Goal: Task Accomplishment & Management: Manage account settings

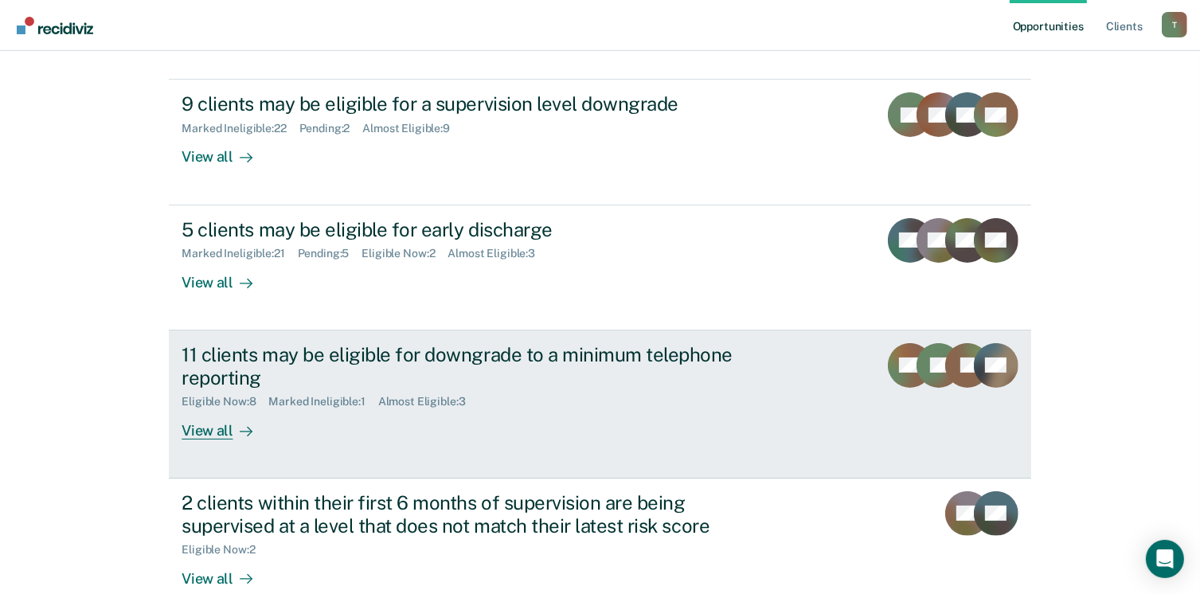
scroll to position [239, 0]
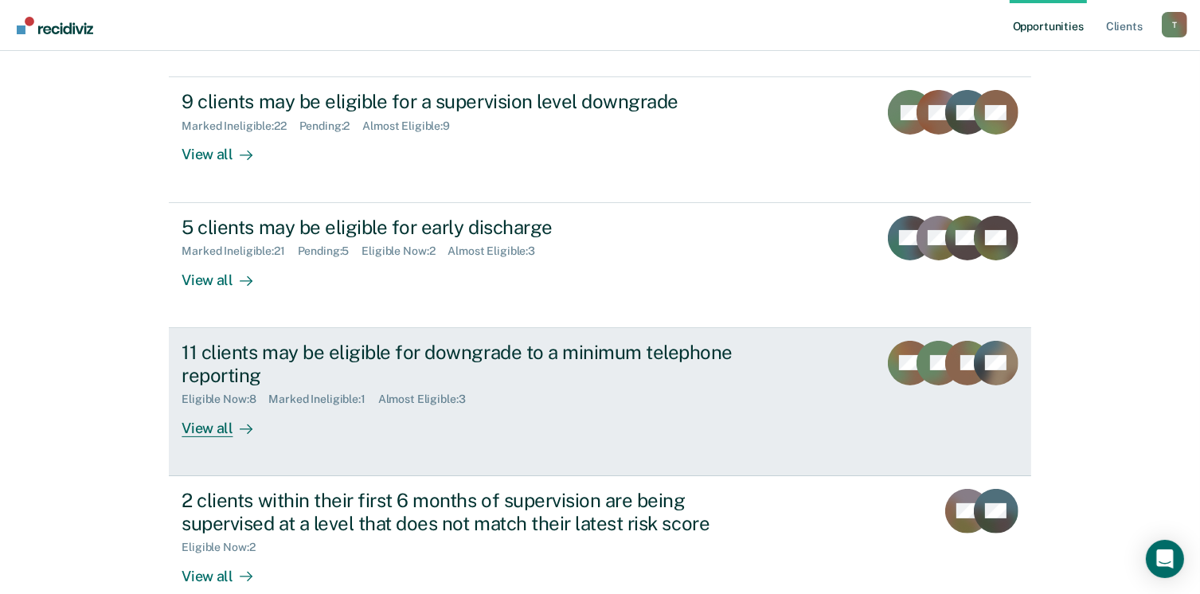
click at [193, 430] on div "View all" at bounding box center [226, 421] width 89 height 31
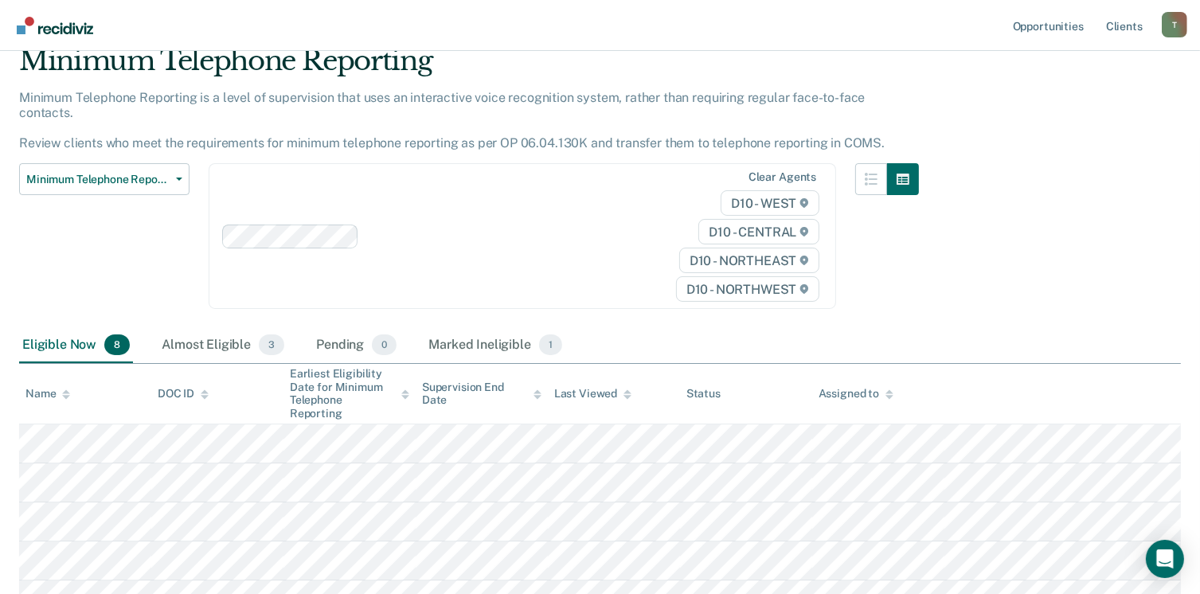
scroll to position [305, 0]
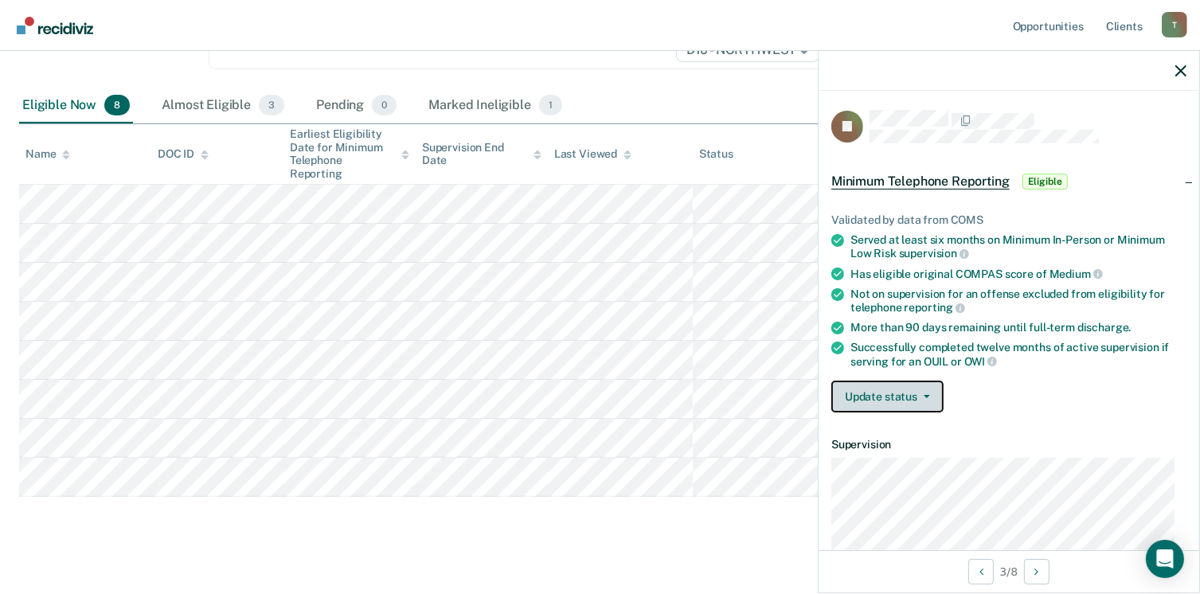
click at [927, 395] on icon "button" at bounding box center [927, 396] width 6 height 3
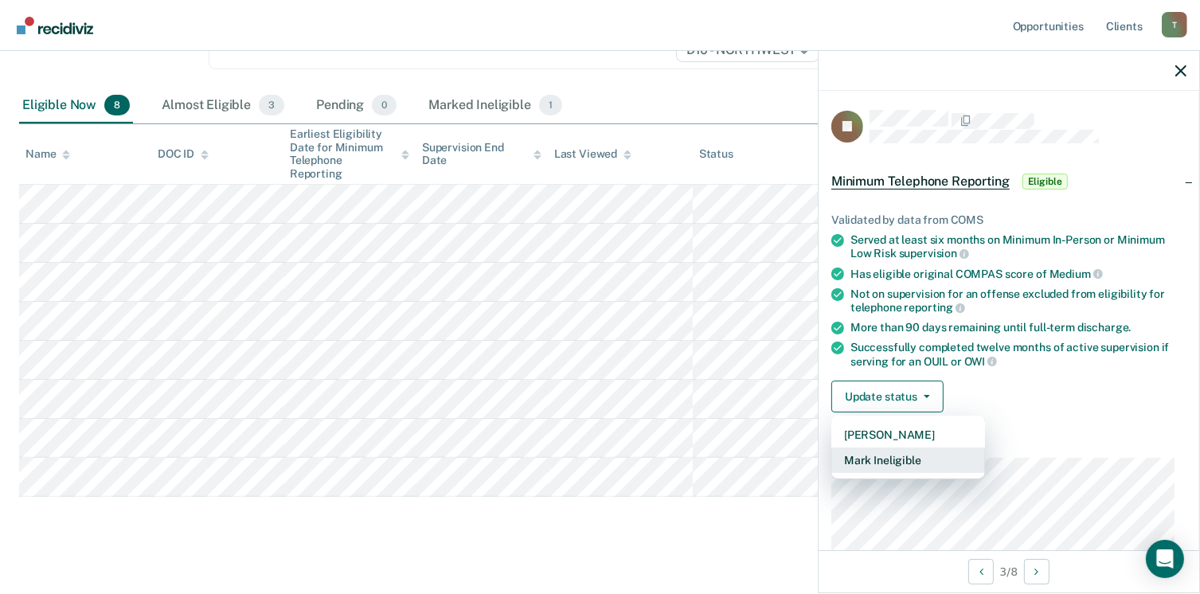
click at [911, 453] on button "Mark Ineligible" at bounding box center [909, 460] width 154 height 25
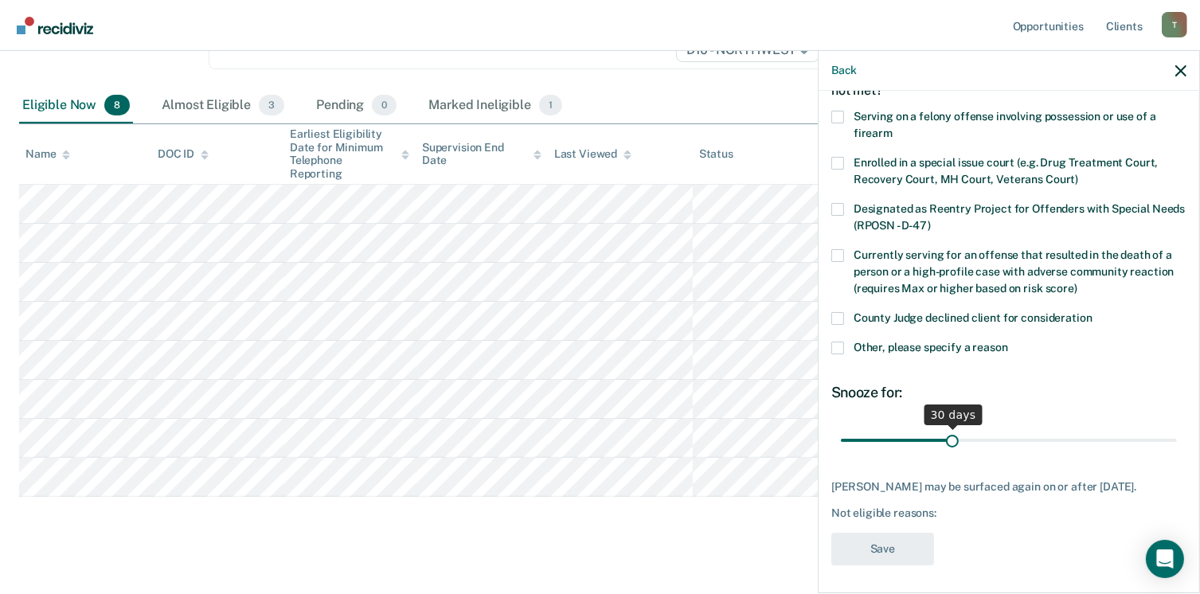
scroll to position [103, 0]
click at [838, 342] on span at bounding box center [838, 346] width 13 height 13
click at [1008, 340] on input "Other, please specify a reason" at bounding box center [1008, 340] width 0 height 0
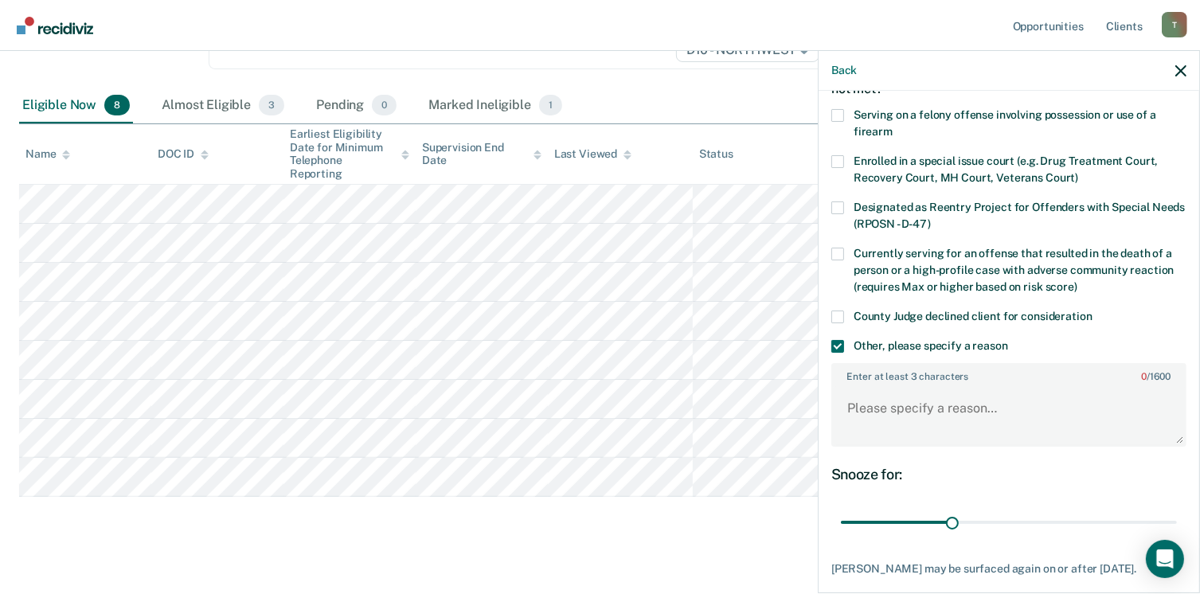
scroll to position [182, 0]
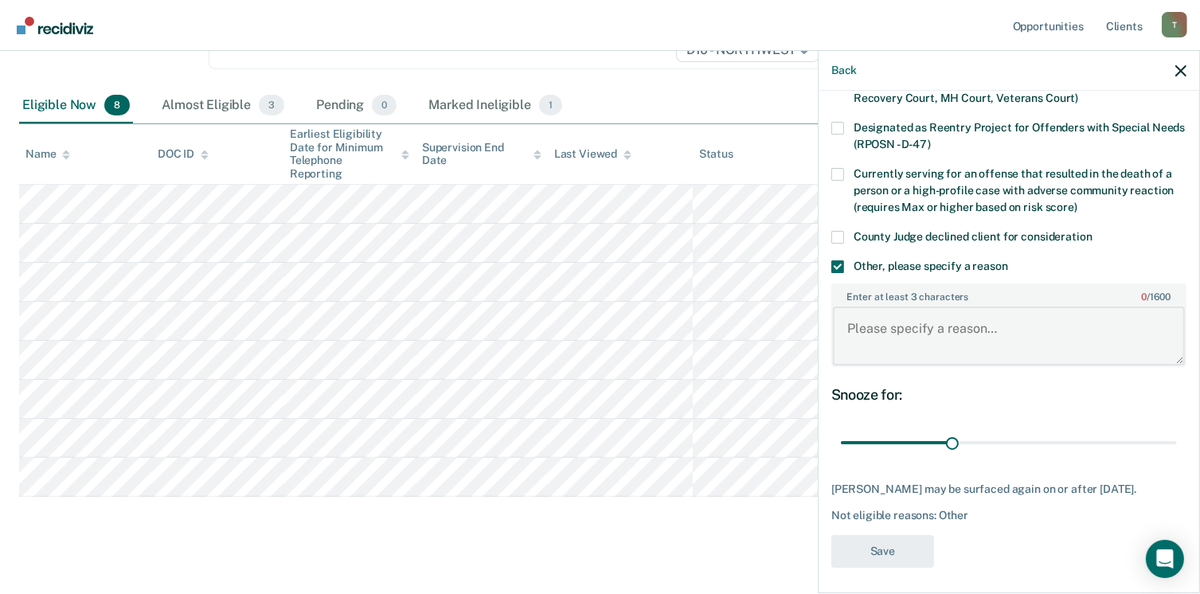
click at [845, 326] on textarea "Enter at least 3 characters 0 / 1600" at bounding box center [1009, 336] width 352 height 59
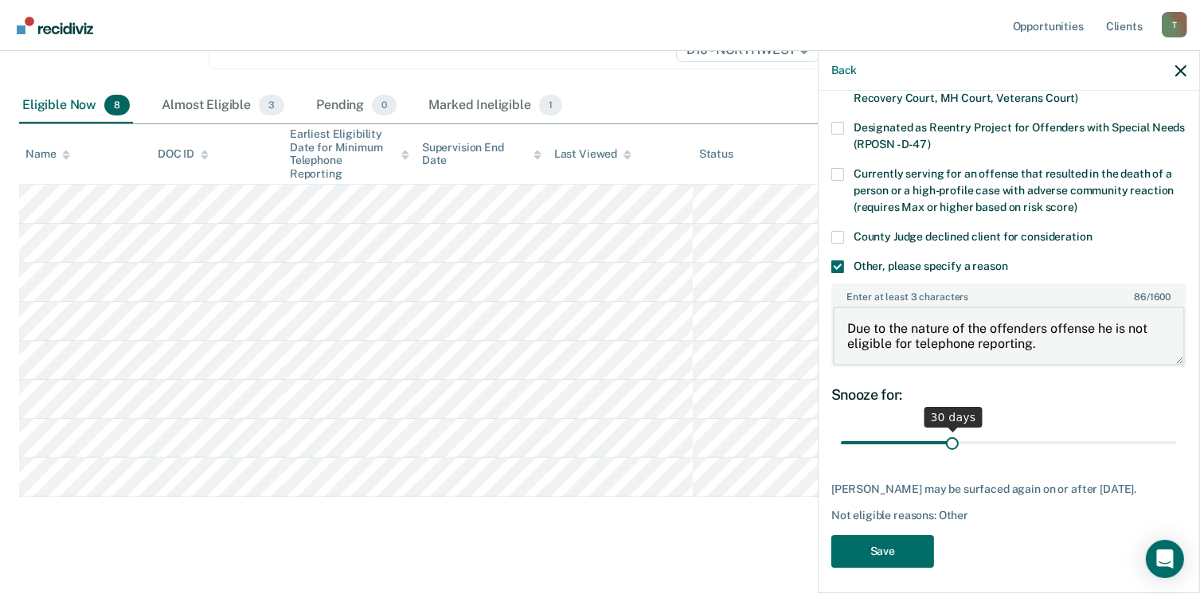
type textarea "Due to the nature of the offenders offense he is not eligible for telephone rep…"
drag, startPoint x: 947, startPoint y: 439, endPoint x: 1116, endPoint y: 431, distance: 169.0
type input "78"
click at [1116, 431] on input "range" at bounding box center [1009, 443] width 336 height 28
click at [867, 546] on button "Save" at bounding box center [883, 551] width 103 height 33
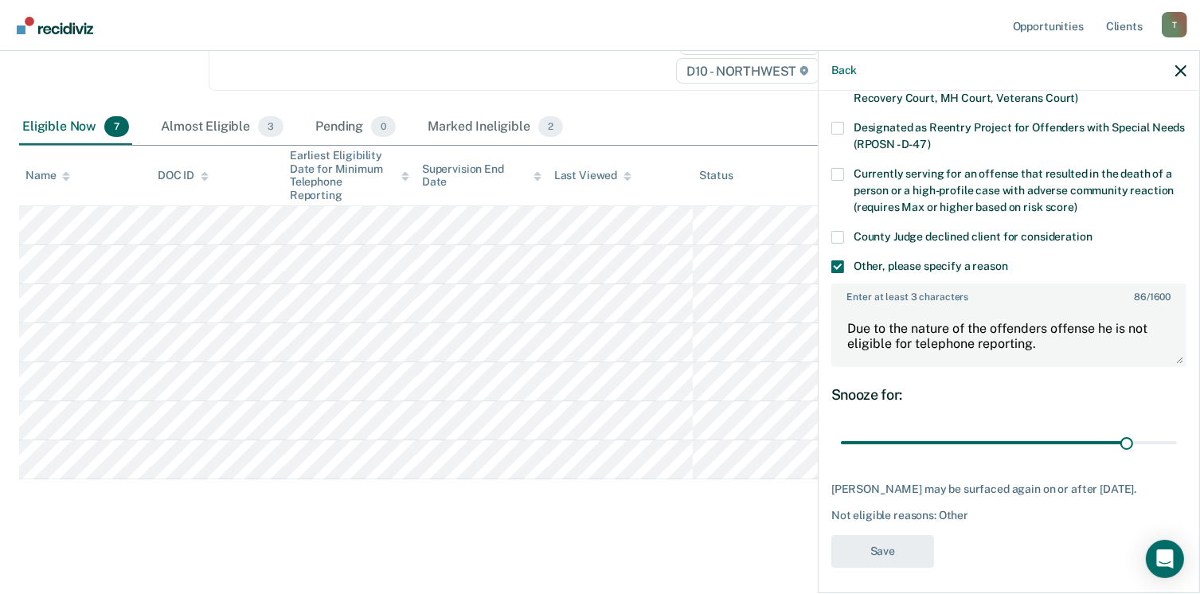
scroll to position [266, 0]
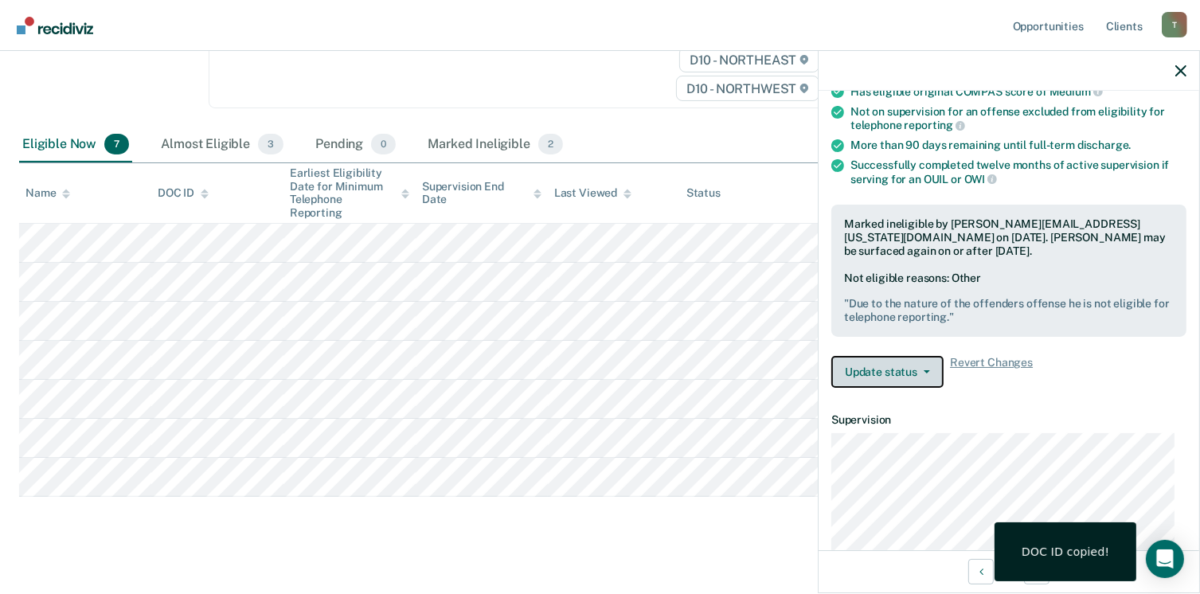
click at [927, 363] on button "Update status" at bounding box center [888, 372] width 112 height 32
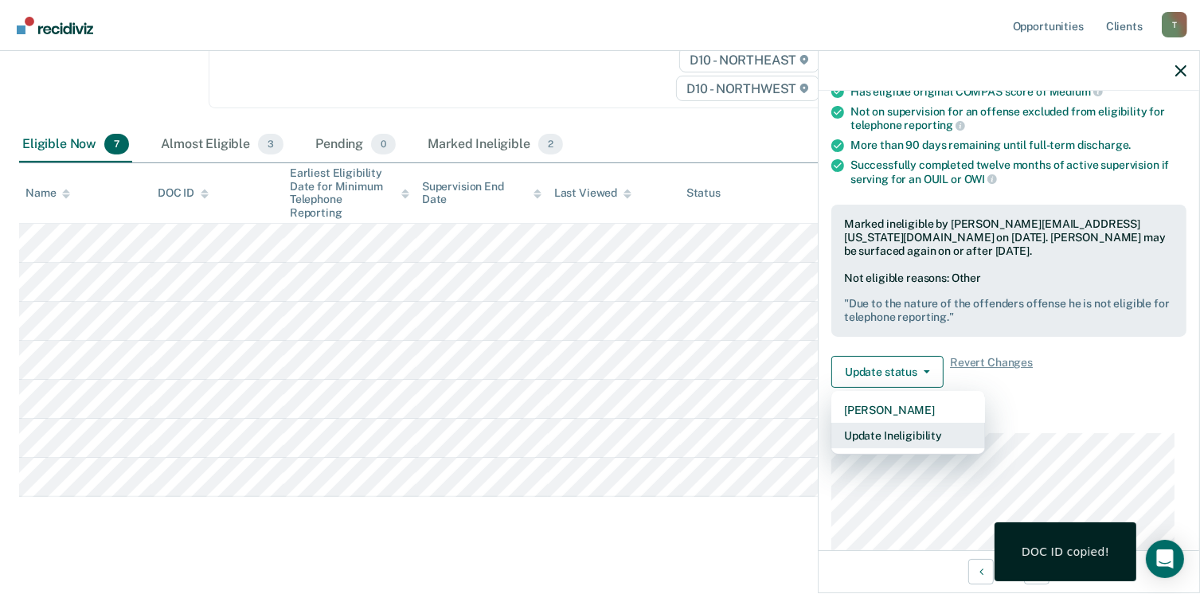
click at [910, 429] on button "Update Ineligibility" at bounding box center [909, 435] width 154 height 25
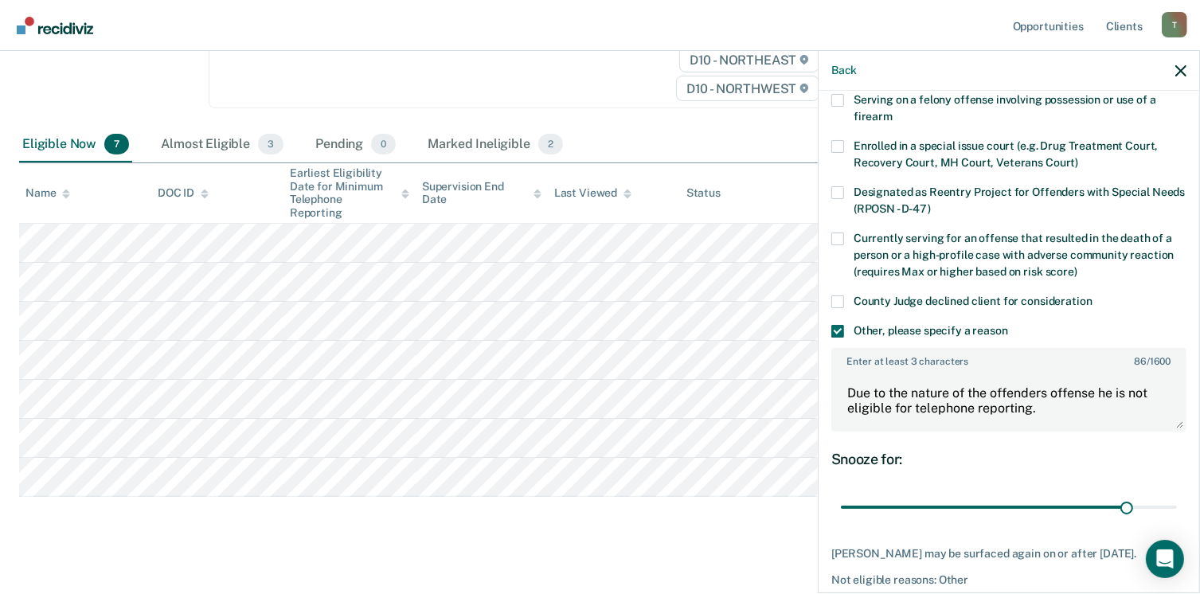
scroll to position [0, 0]
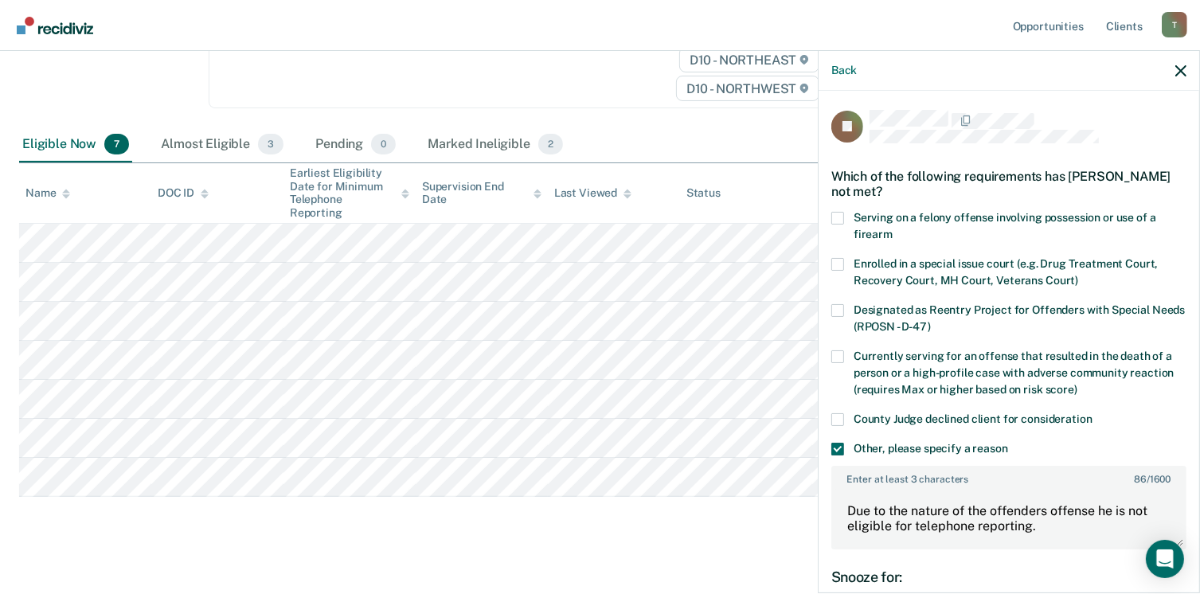
click at [835, 448] on span at bounding box center [838, 449] width 13 height 13
click at [1008, 443] on input "Other, please specify a reason" at bounding box center [1008, 443] width 0 height 0
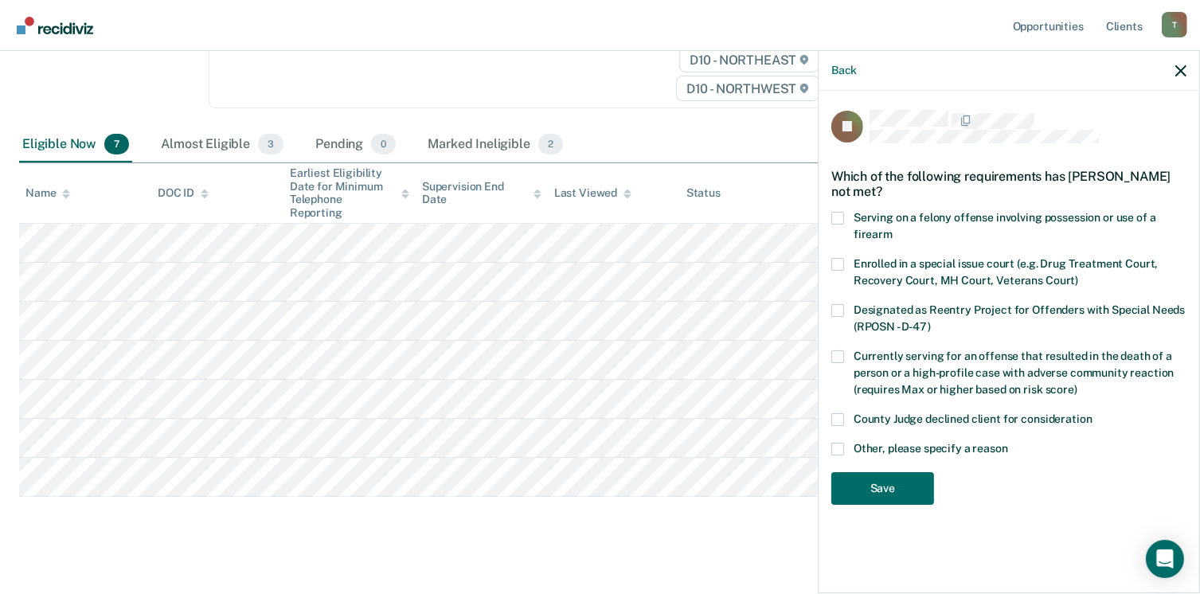
click at [833, 417] on span at bounding box center [838, 419] width 13 height 13
click at [1093, 413] on input "County Judge declined client for consideration" at bounding box center [1093, 413] width 0 height 0
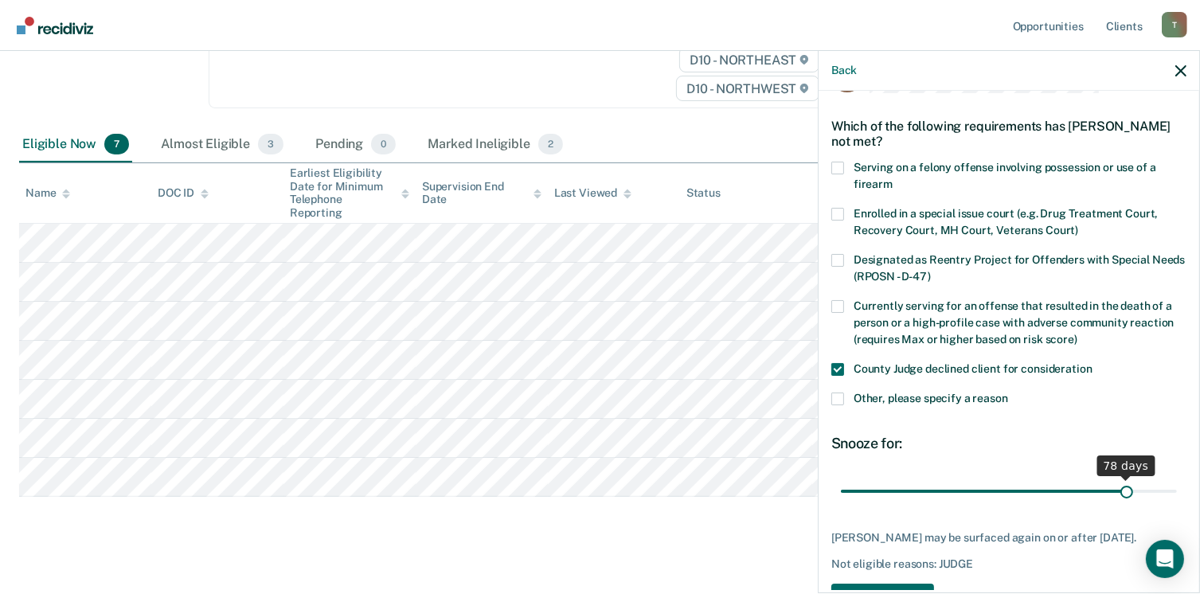
scroll to position [103, 0]
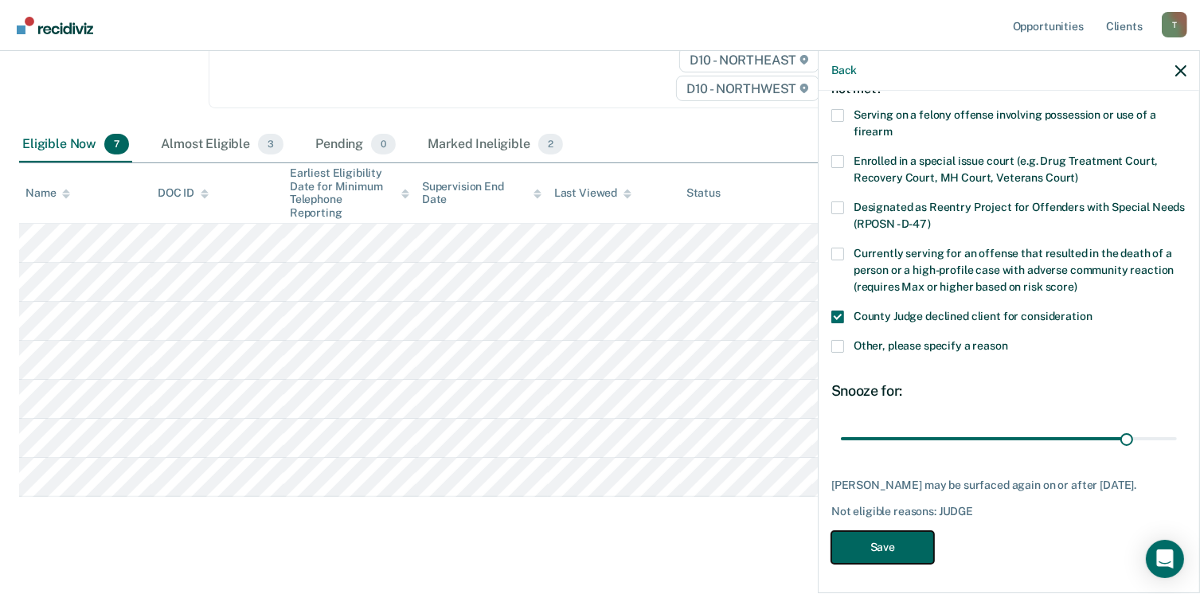
click at [861, 549] on button "Save" at bounding box center [883, 547] width 103 height 33
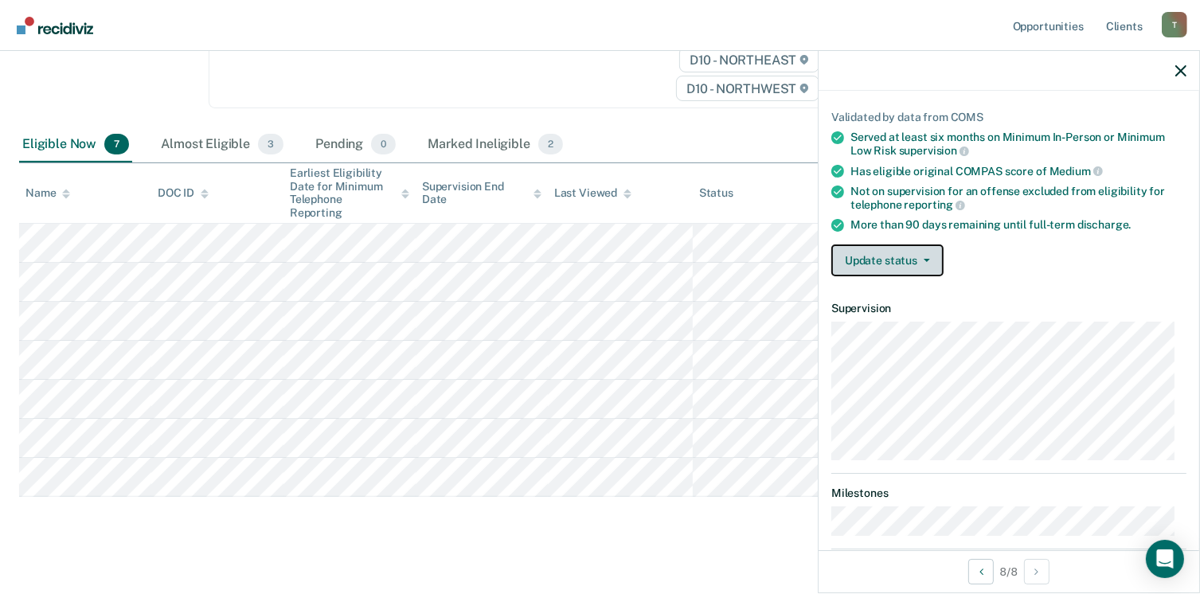
click at [925, 252] on button "Update status" at bounding box center [888, 261] width 112 height 32
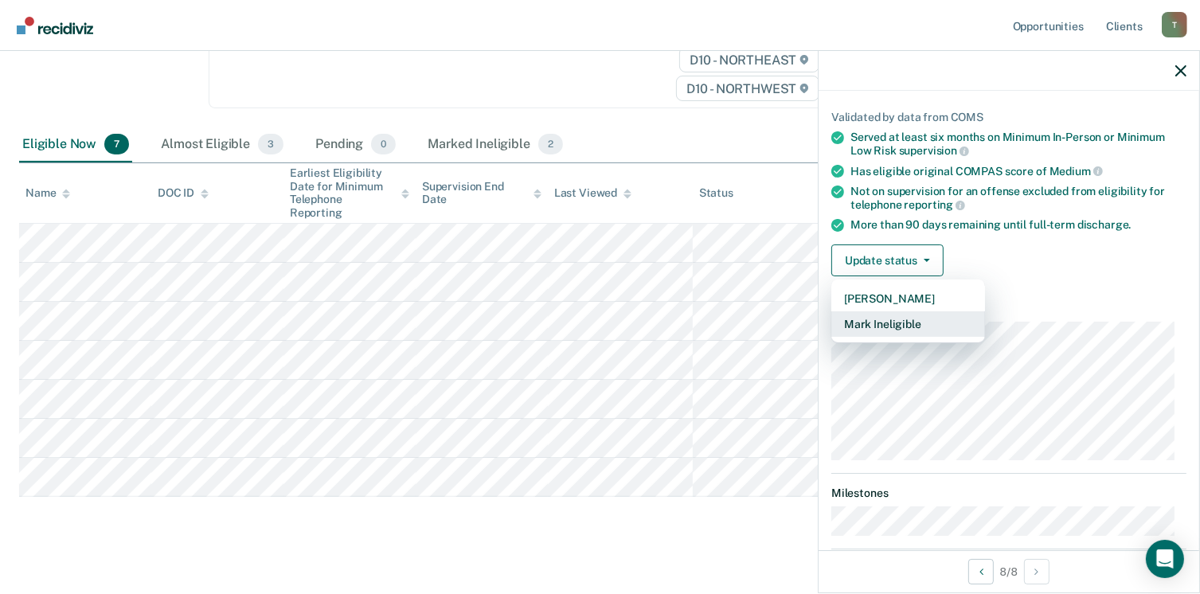
click at [898, 319] on button "Mark Ineligible" at bounding box center [909, 323] width 154 height 25
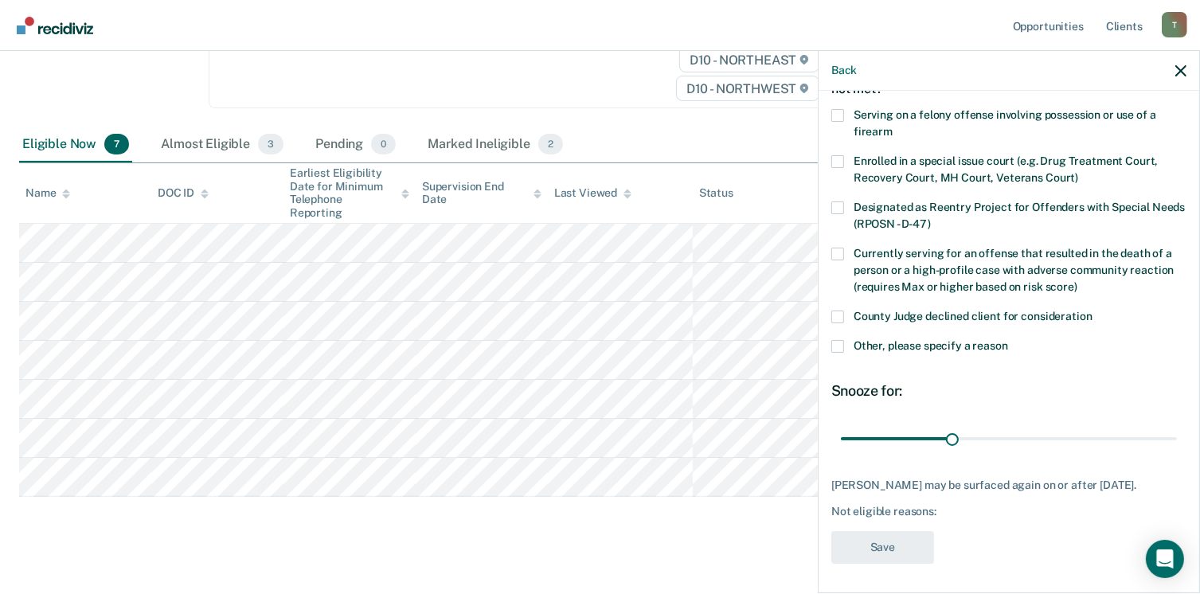
click at [837, 346] on span at bounding box center [838, 346] width 13 height 13
click at [1008, 340] on input "Other, please specify a reason" at bounding box center [1008, 340] width 0 height 0
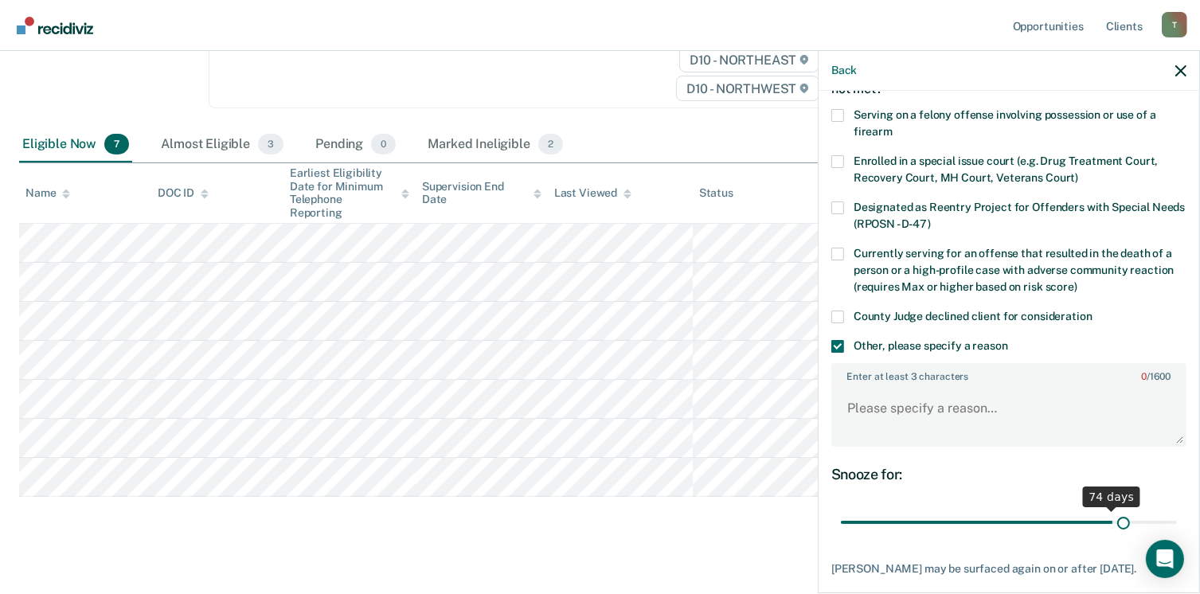
drag, startPoint x: 946, startPoint y: 517, endPoint x: 1112, endPoint y: 499, distance: 166.7
type input "77"
click at [1112, 509] on input "range" at bounding box center [1009, 523] width 336 height 28
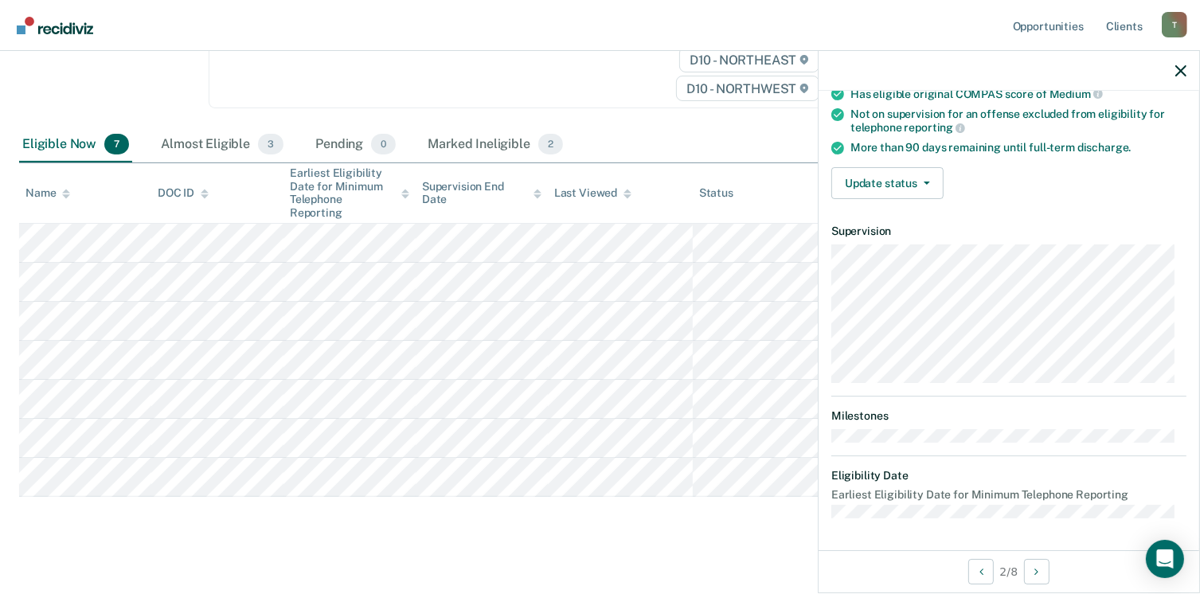
scroll to position [175, 0]
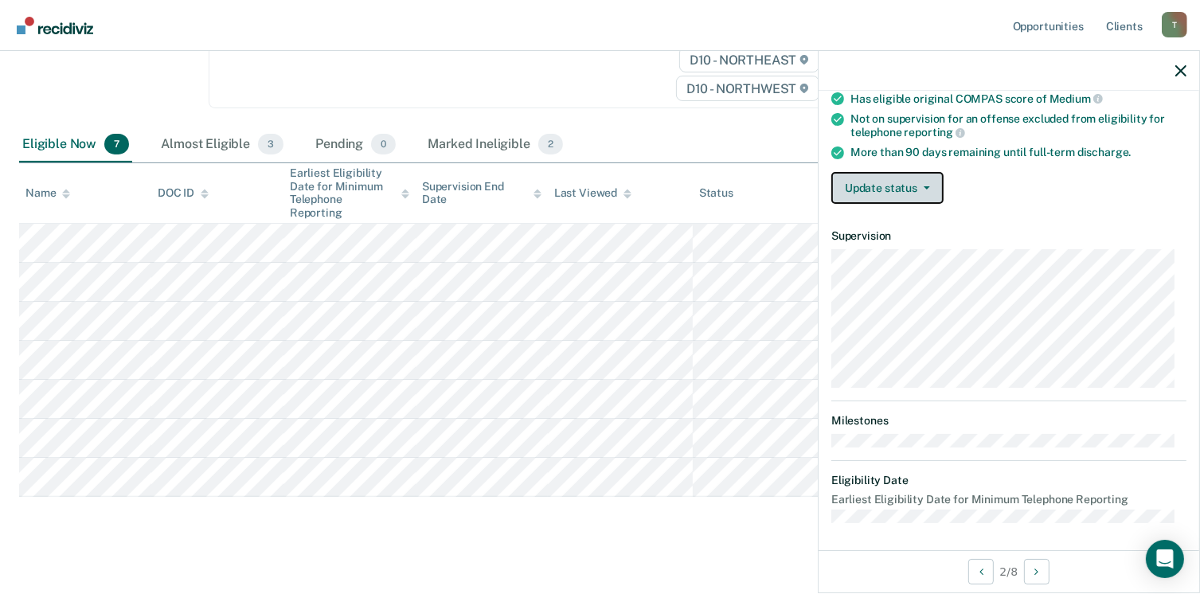
click at [924, 181] on button "Update status" at bounding box center [888, 188] width 112 height 32
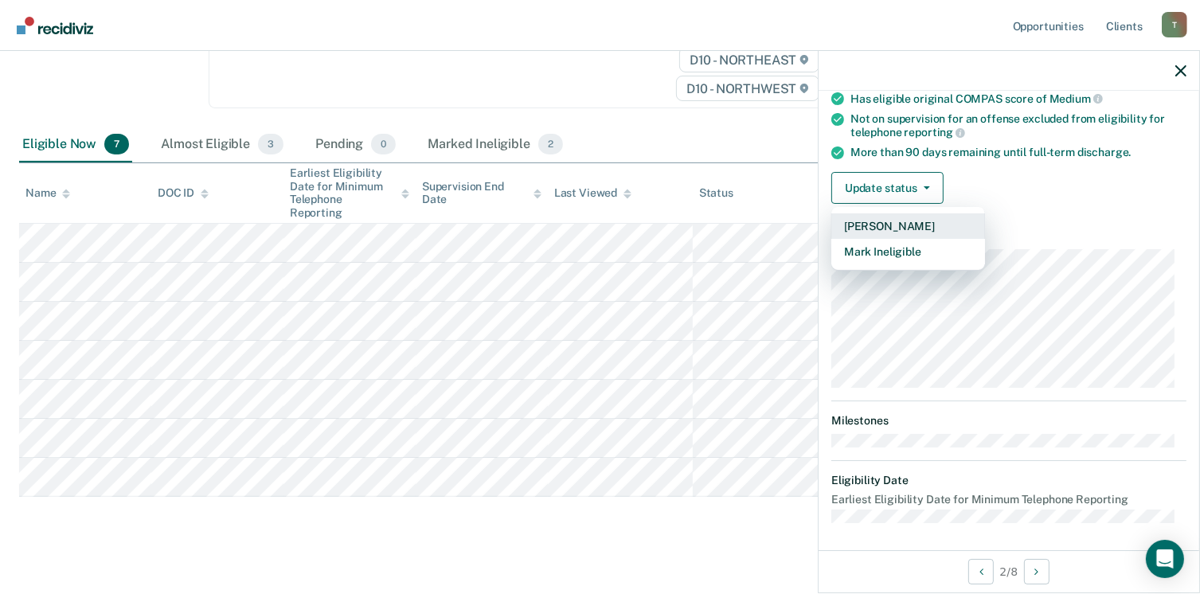
click at [879, 221] on button "[PERSON_NAME]" at bounding box center [909, 225] width 154 height 25
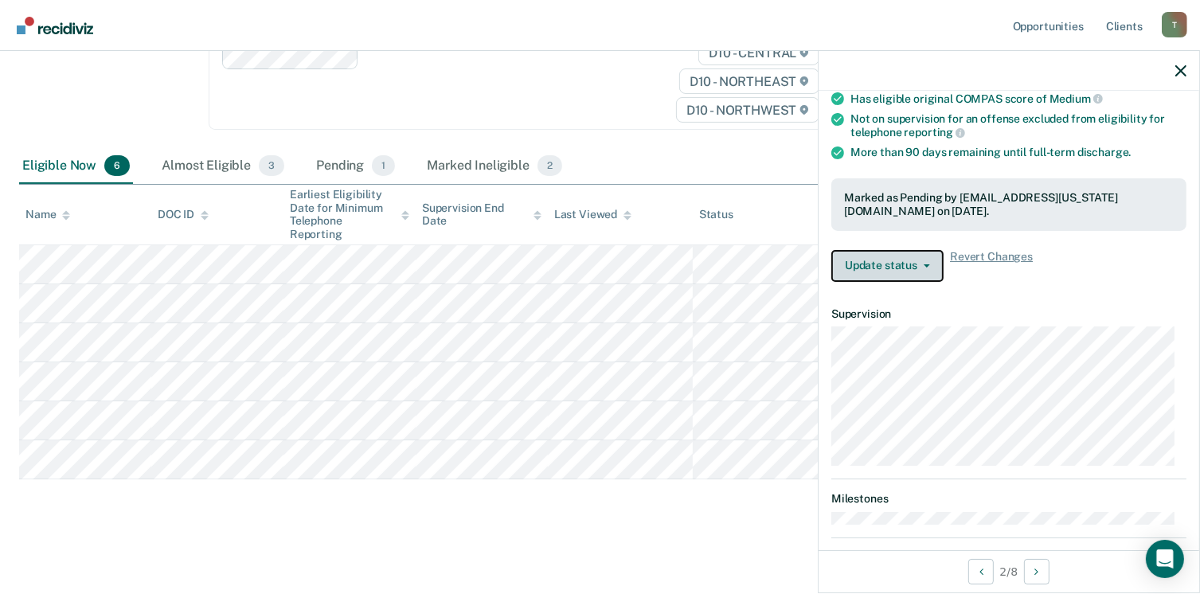
scroll to position [227, 0]
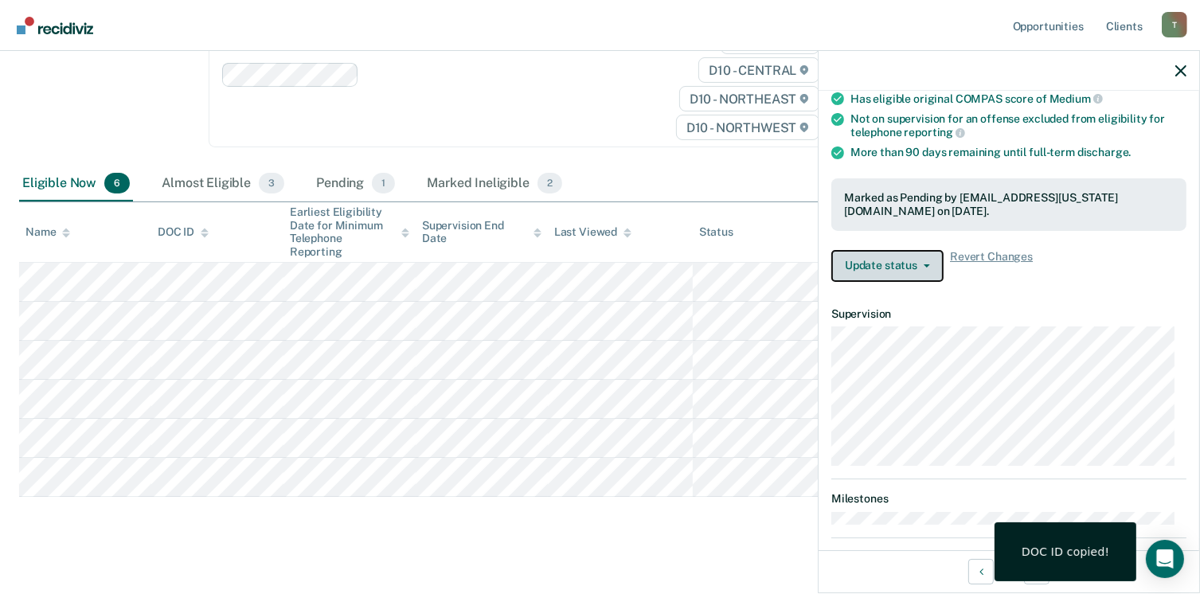
click at [929, 264] on icon "button" at bounding box center [927, 265] width 6 height 3
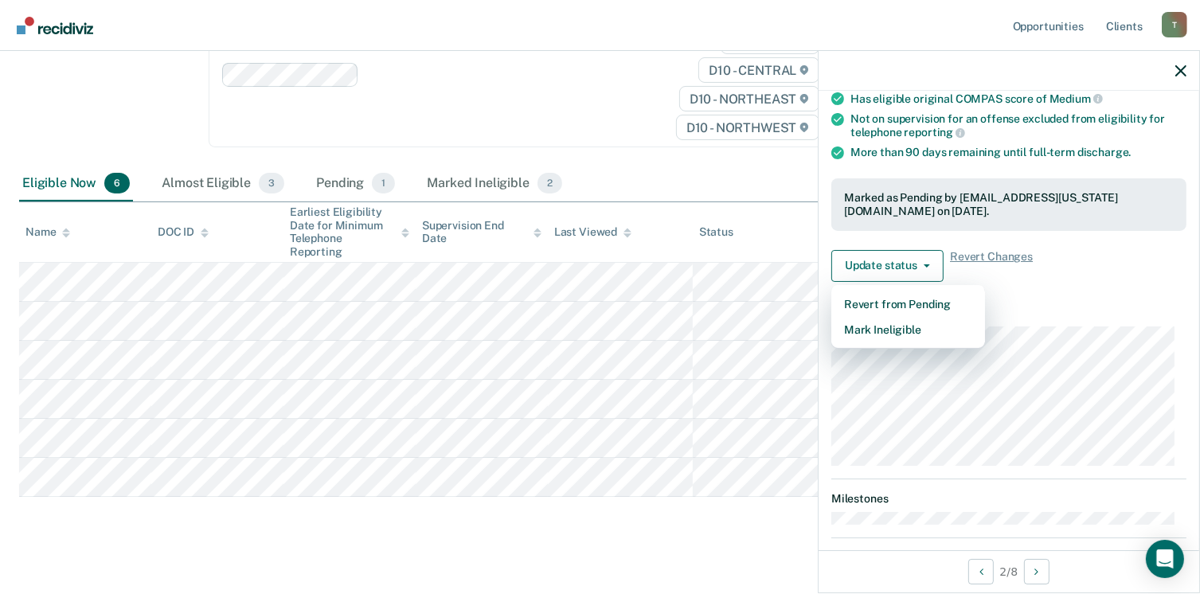
click at [1101, 292] on article "JH Minimum Telephone Reporting Pending Validated by data from COMS Served at le…" at bounding box center [1009, 268] width 355 height 667
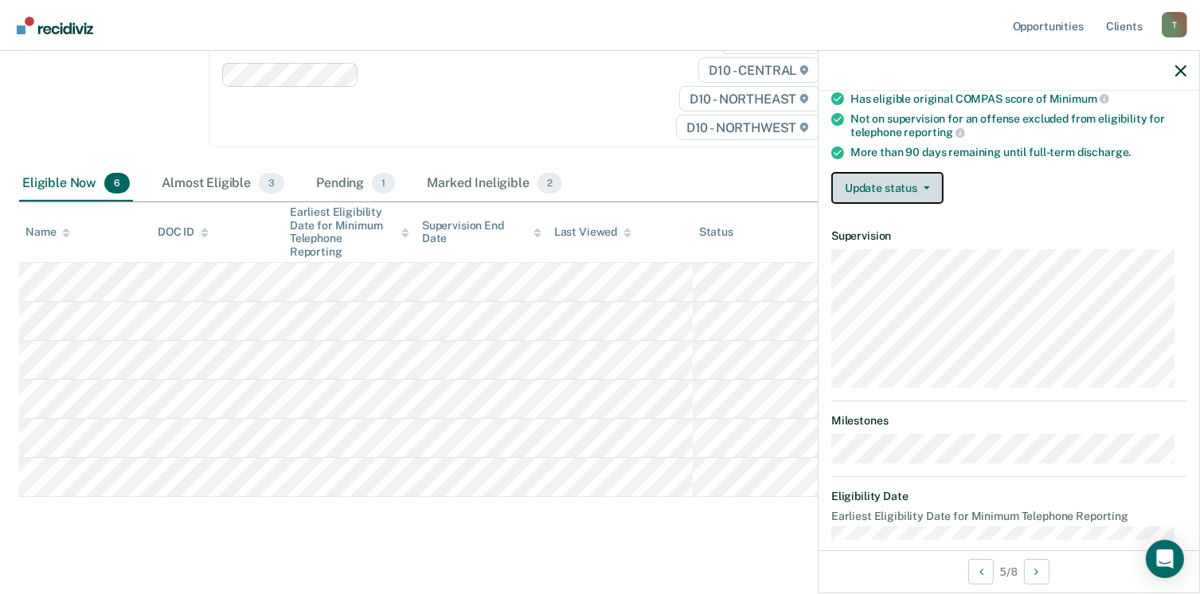
click at [925, 186] on icon "button" at bounding box center [927, 187] width 6 height 3
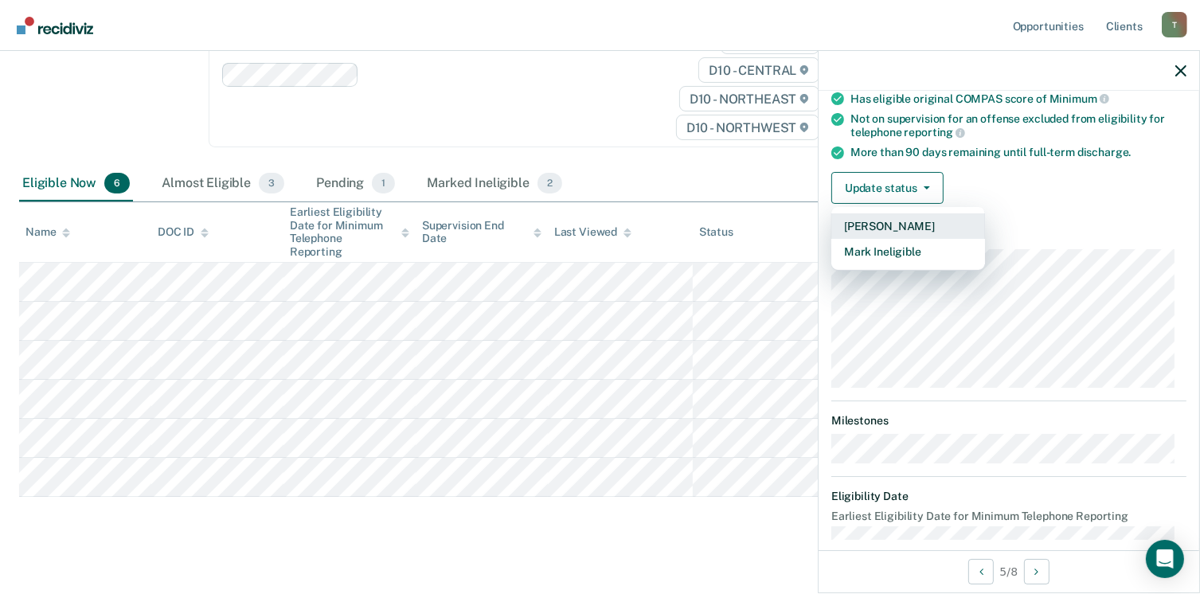
click at [882, 222] on button "[PERSON_NAME]" at bounding box center [909, 225] width 154 height 25
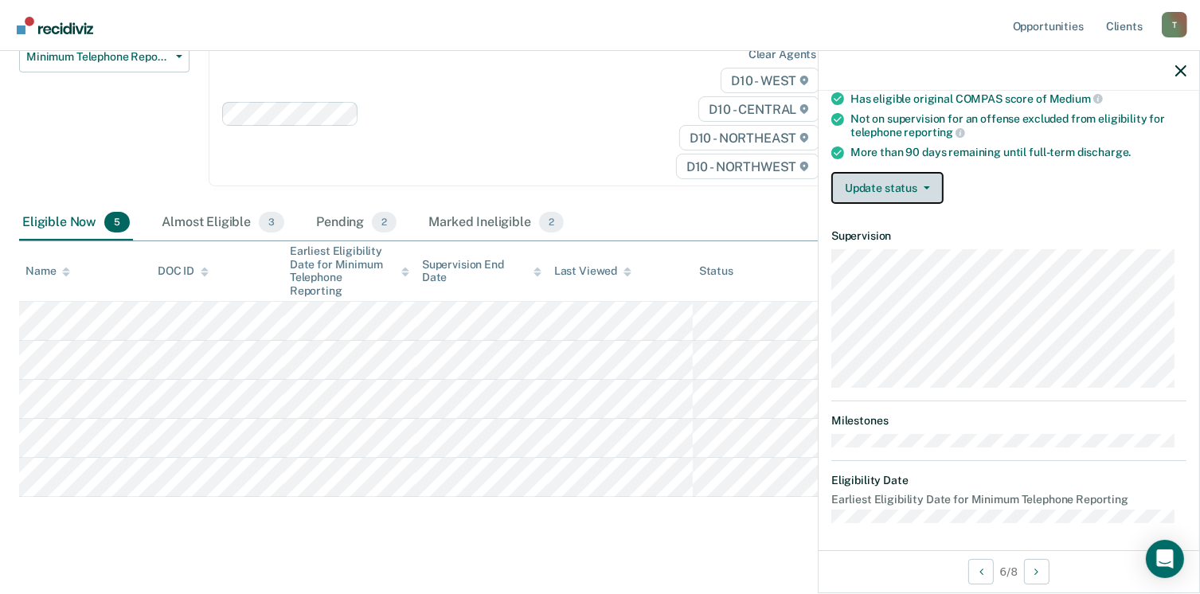
click at [928, 186] on icon "button" at bounding box center [927, 187] width 6 height 3
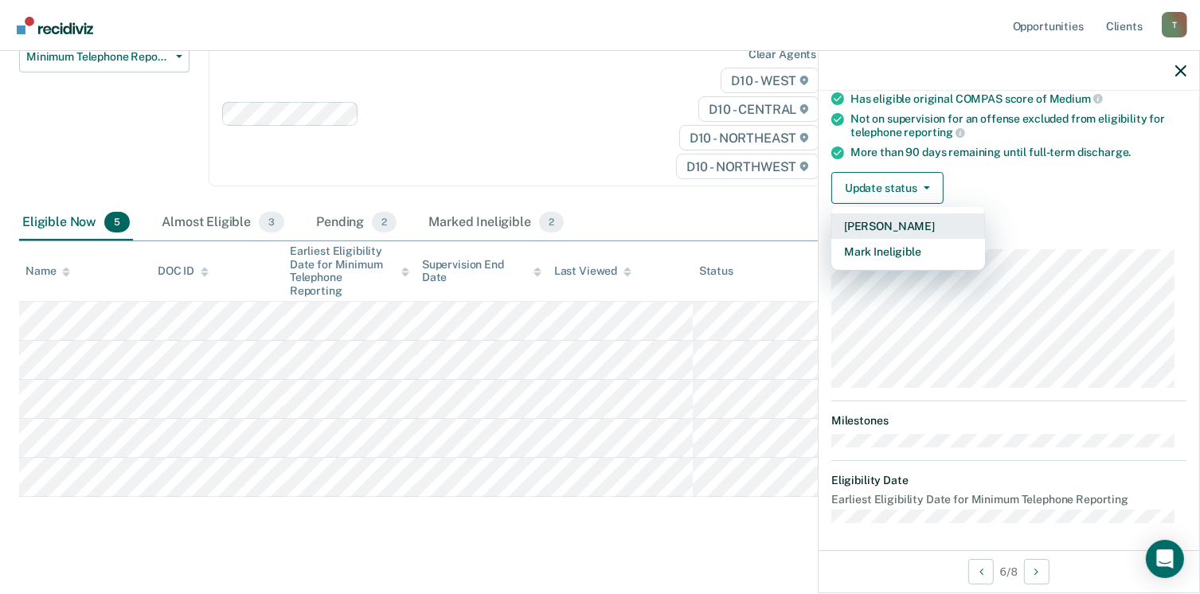
click at [886, 217] on button "[PERSON_NAME]" at bounding box center [909, 225] width 154 height 25
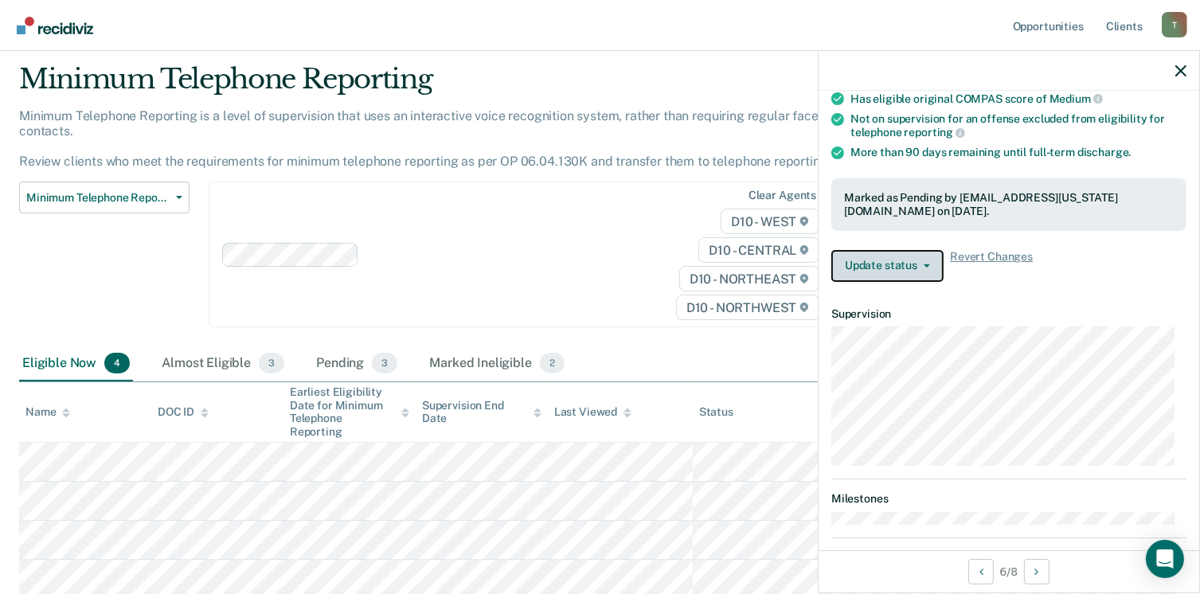
scroll to position [0, 0]
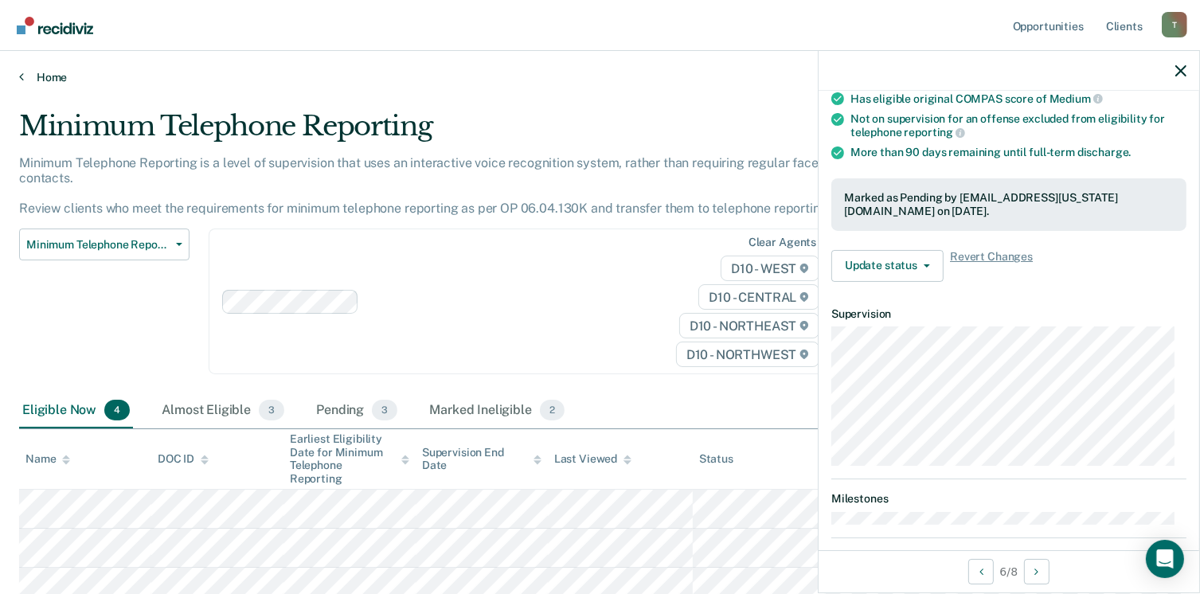
click at [54, 72] on link "Home" at bounding box center [600, 77] width 1162 height 14
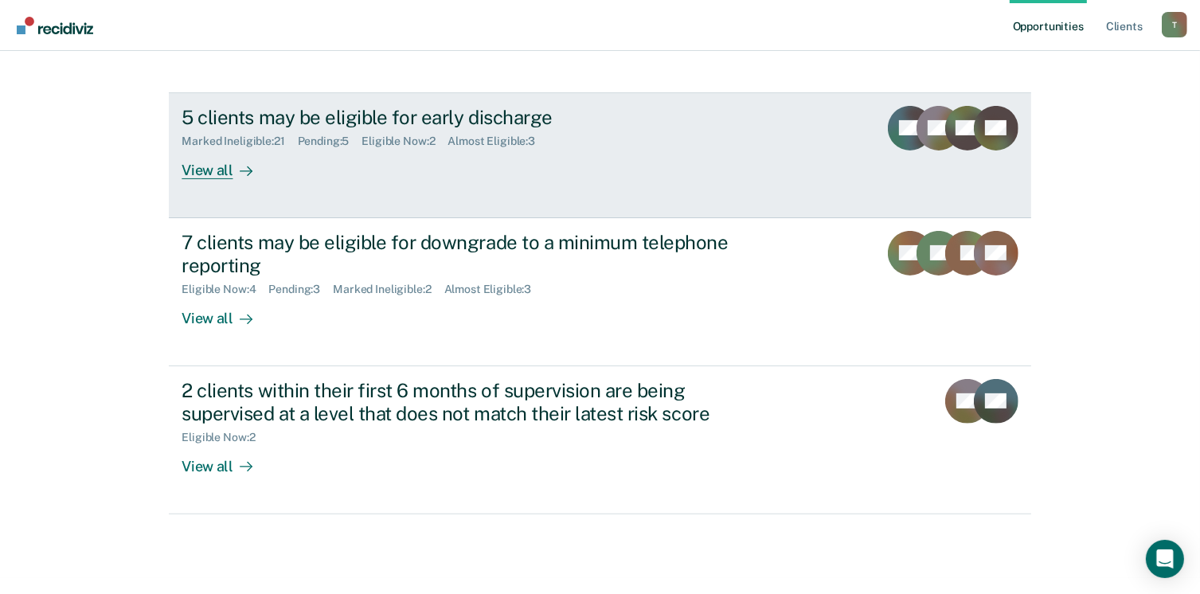
scroll to position [365, 0]
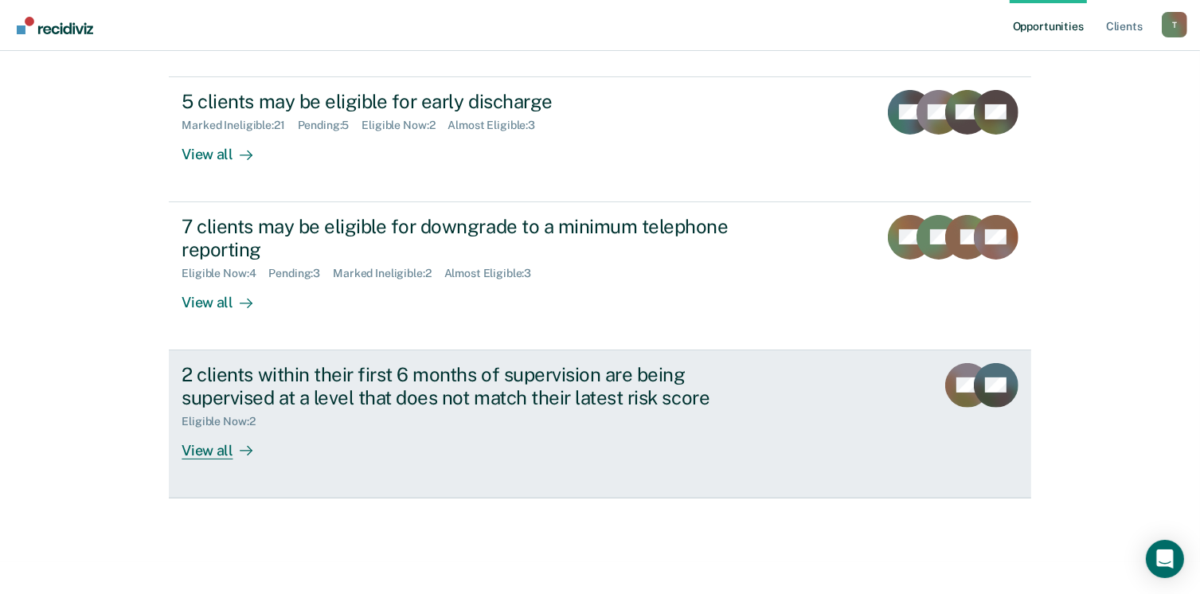
click at [213, 449] on div "View all" at bounding box center [226, 443] width 89 height 31
